Goal: Task Accomplishment & Management: Manage account settings

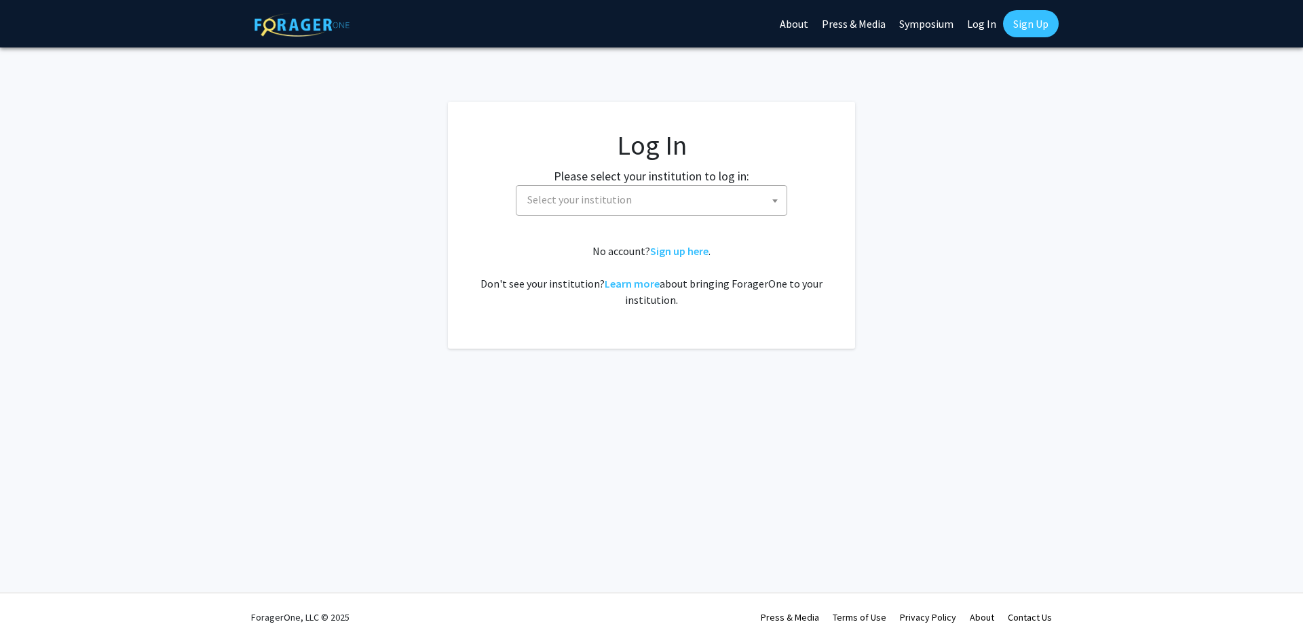
click at [567, 206] on span "Select your institution" at bounding box center [579, 200] width 104 height 14
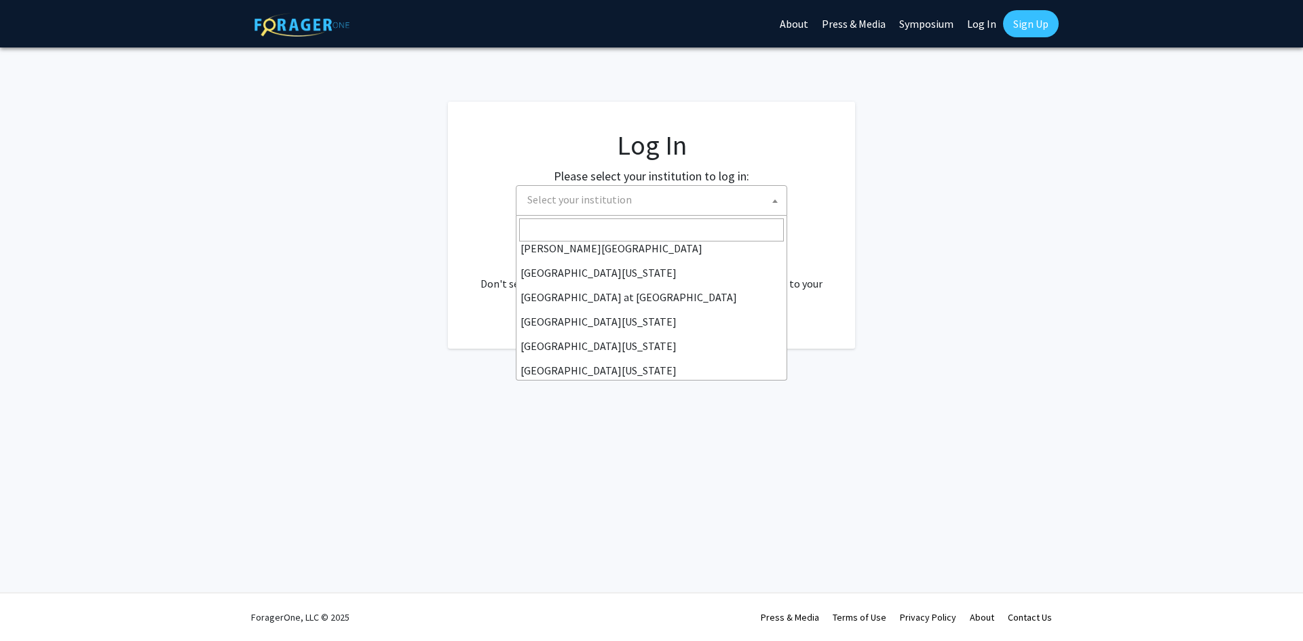
scroll to position [475, 0]
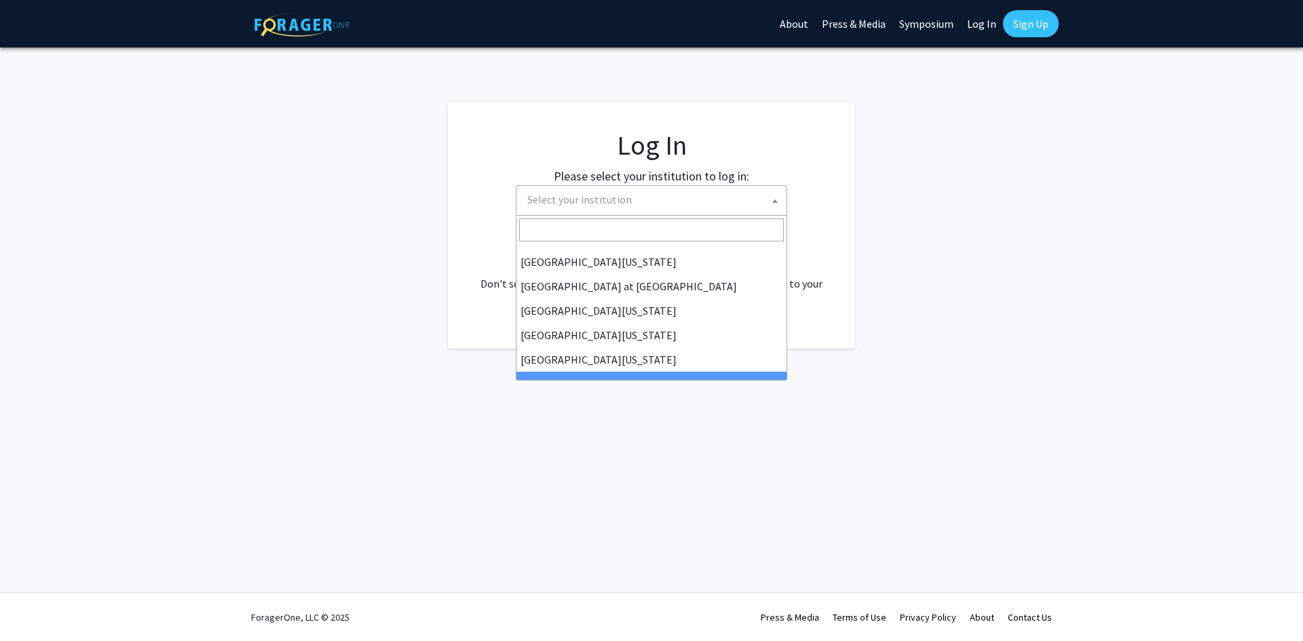
select select "21"
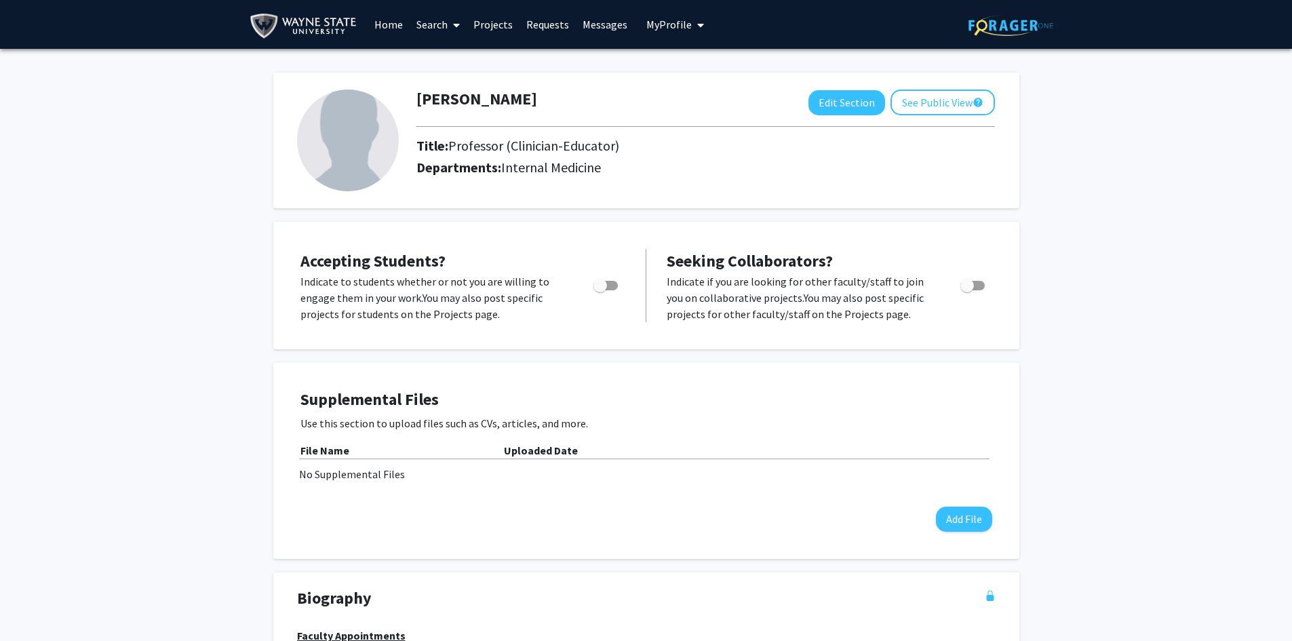
click at [717, 289] on p "Indicate if you are looking for other faculty/staff to join you on collaborativ…" at bounding box center [801, 297] width 268 height 49
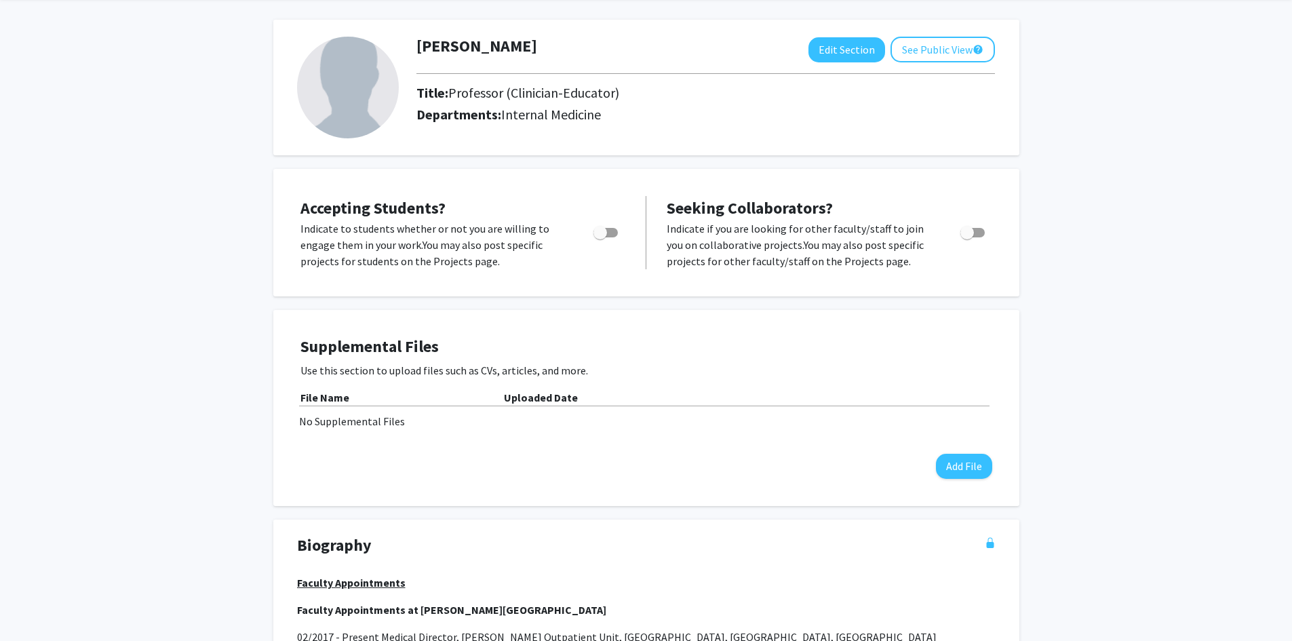
scroll to position [16, 0]
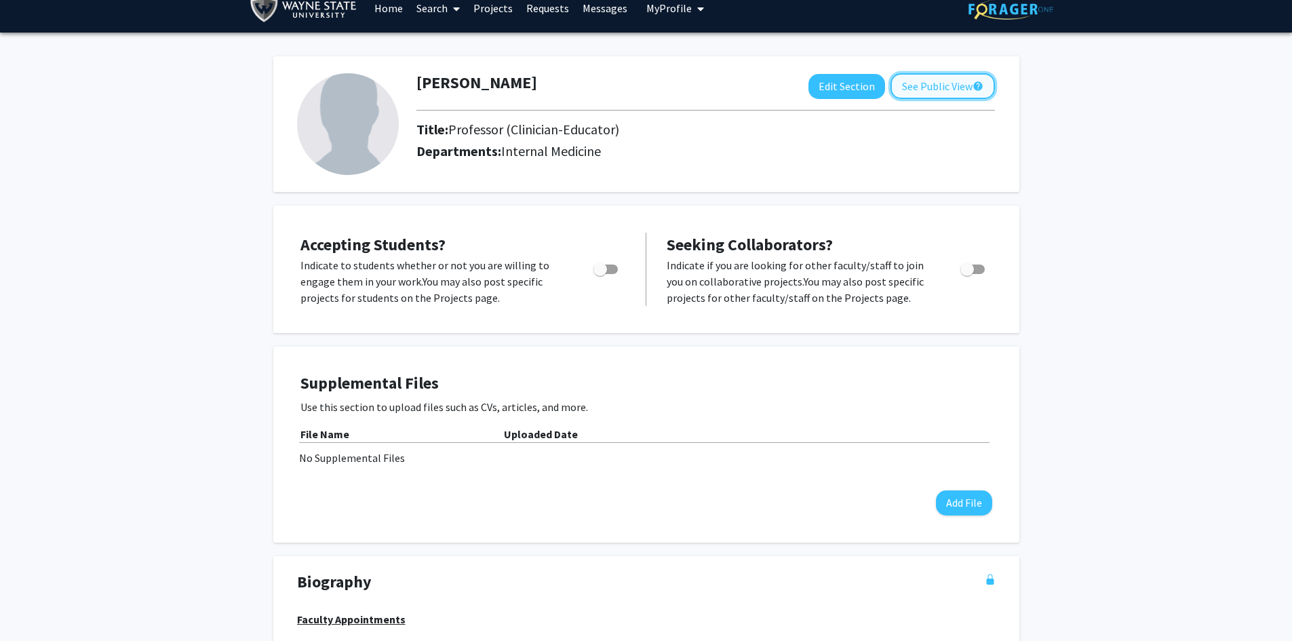
click at [930, 88] on button "See Public View help" at bounding box center [943, 86] width 104 height 26
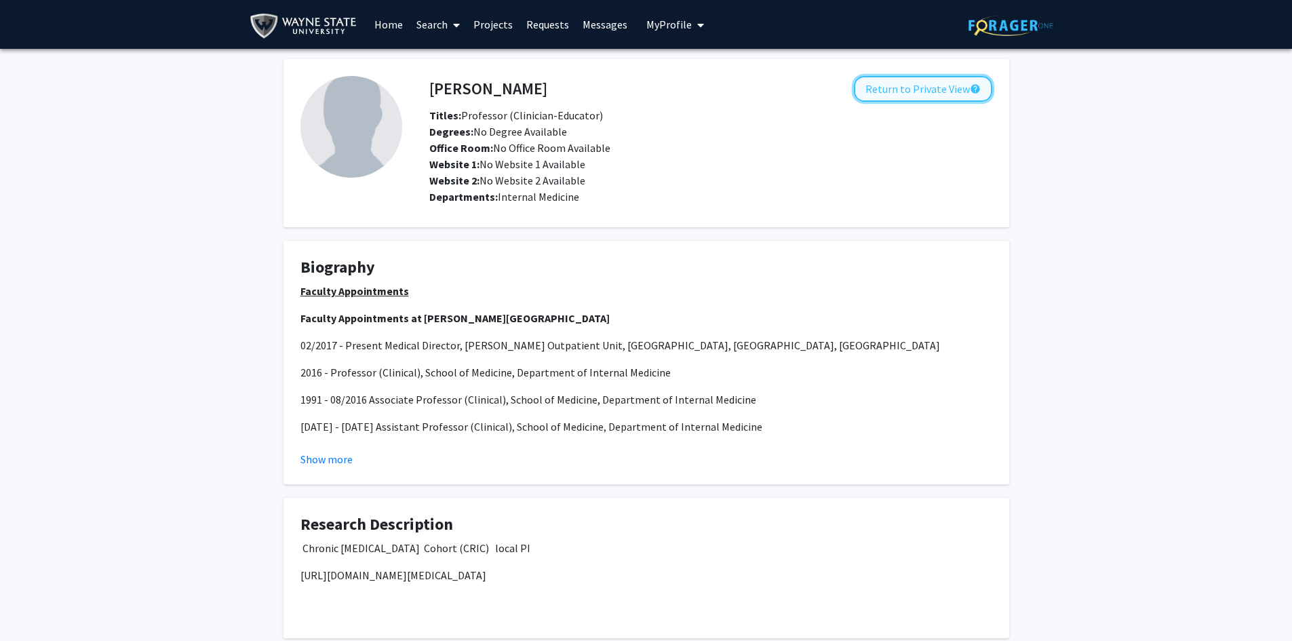
click at [940, 89] on button "Return to Private View help" at bounding box center [923, 89] width 138 height 26
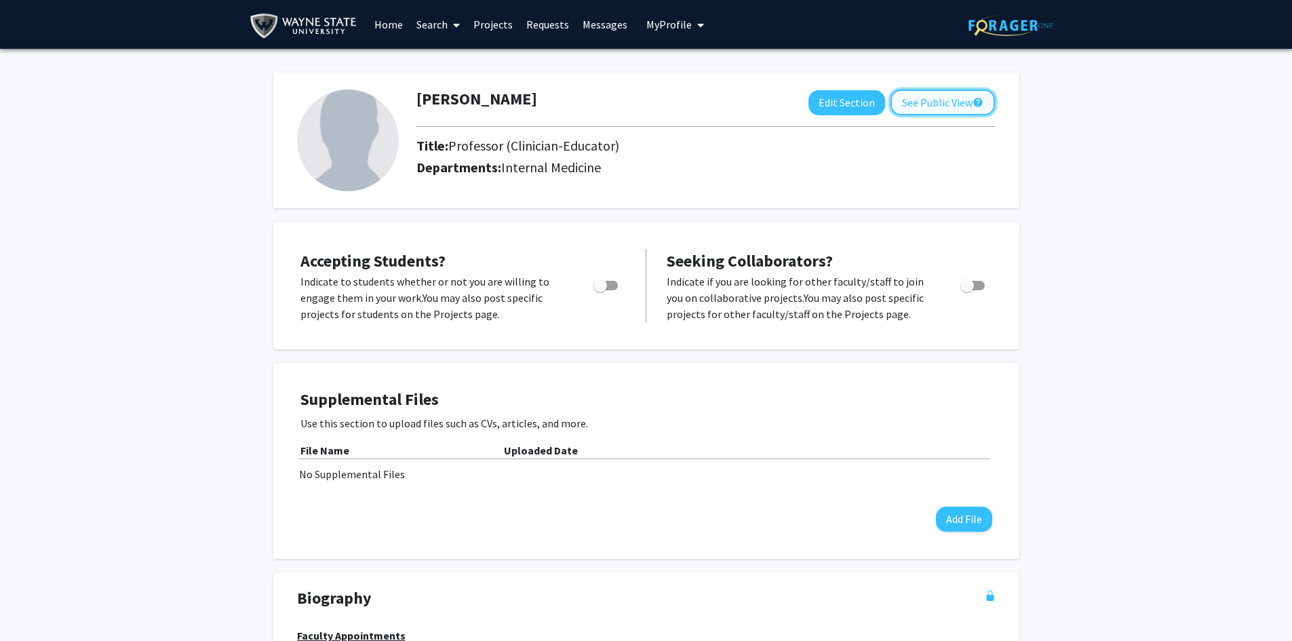
click at [948, 100] on button "See Public View help" at bounding box center [943, 103] width 104 height 26
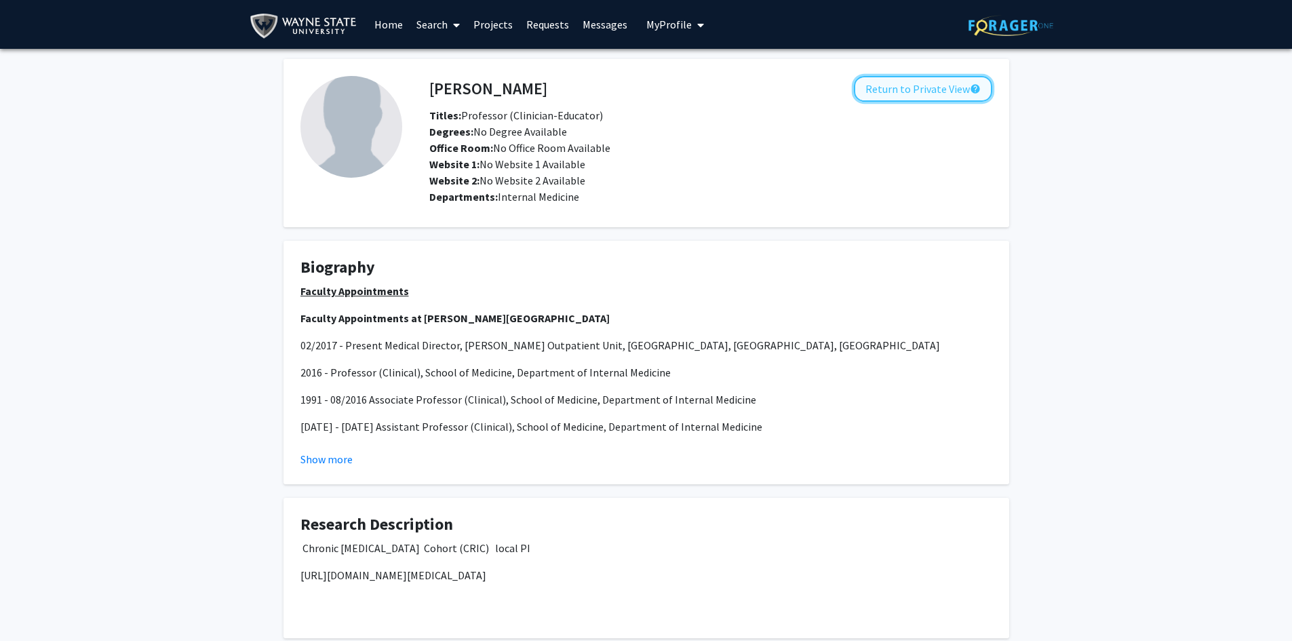
click at [910, 90] on button "Return to Private View help" at bounding box center [923, 89] width 138 height 26
